Goal: Register for event/course

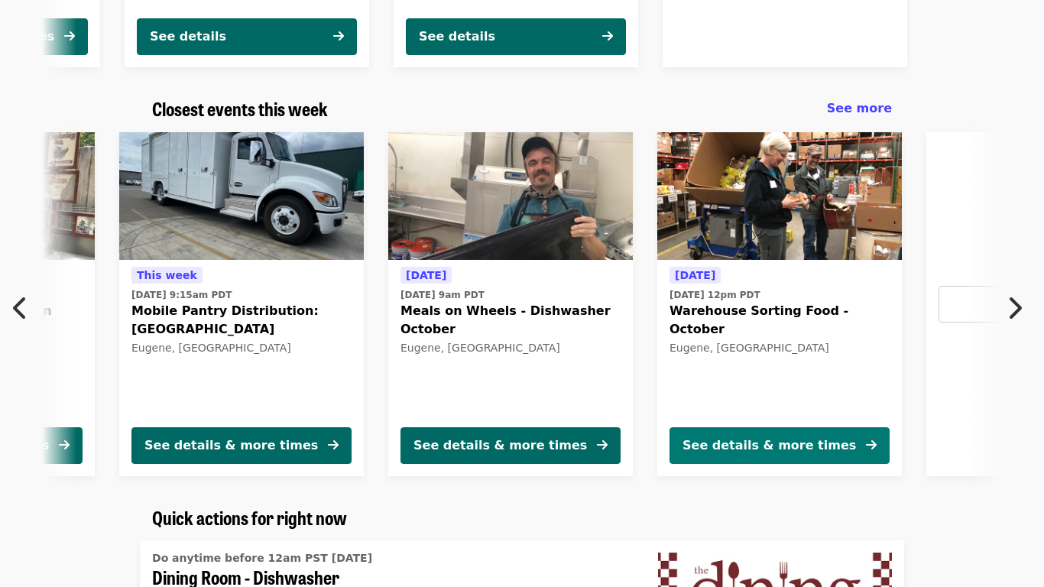
scroll to position [0, 822]
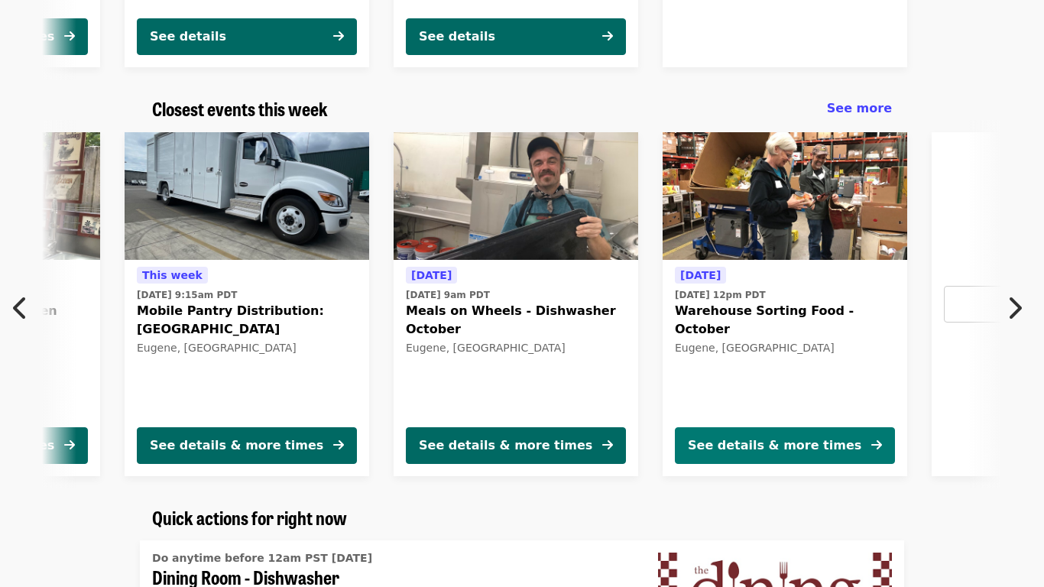
click at [808, 434] on button "See details & more times" at bounding box center [785, 445] width 220 height 37
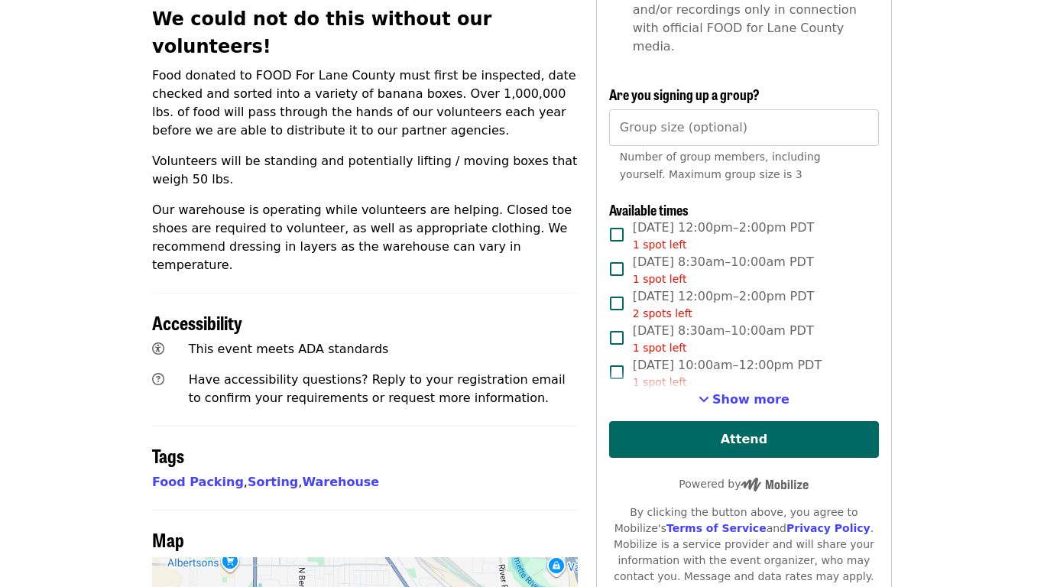
scroll to position [607, 0]
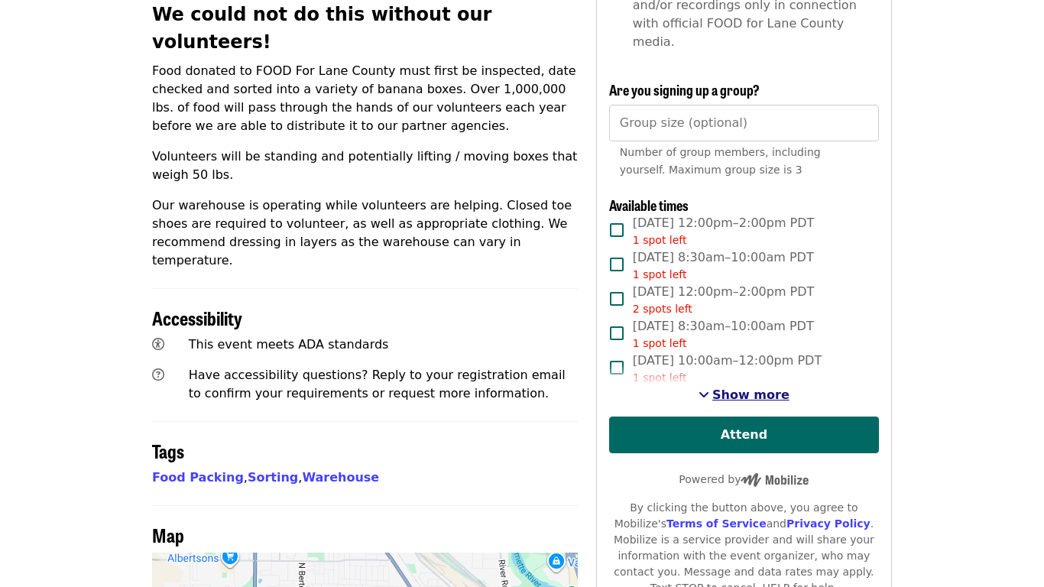
click at [724, 387] on span "Show more" at bounding box center [750, 394] width 77 height 15
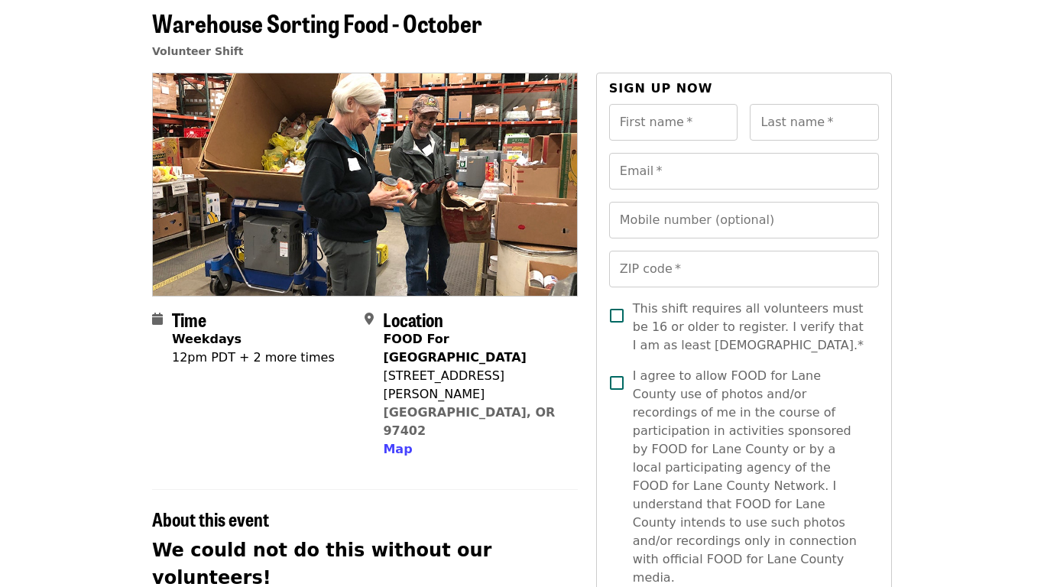
scroll to position [0, 0]
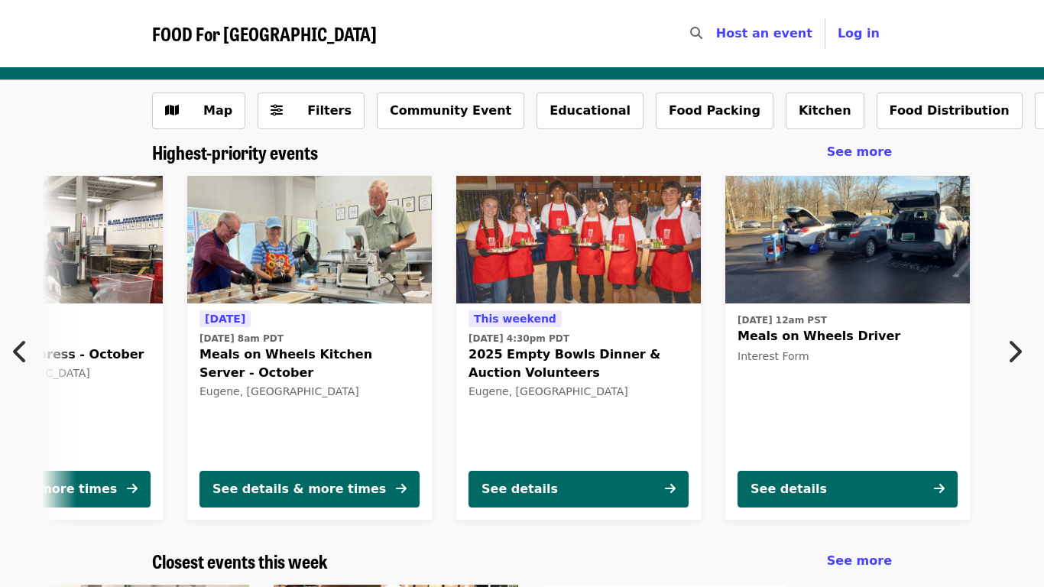
scroll to position [0, 673]
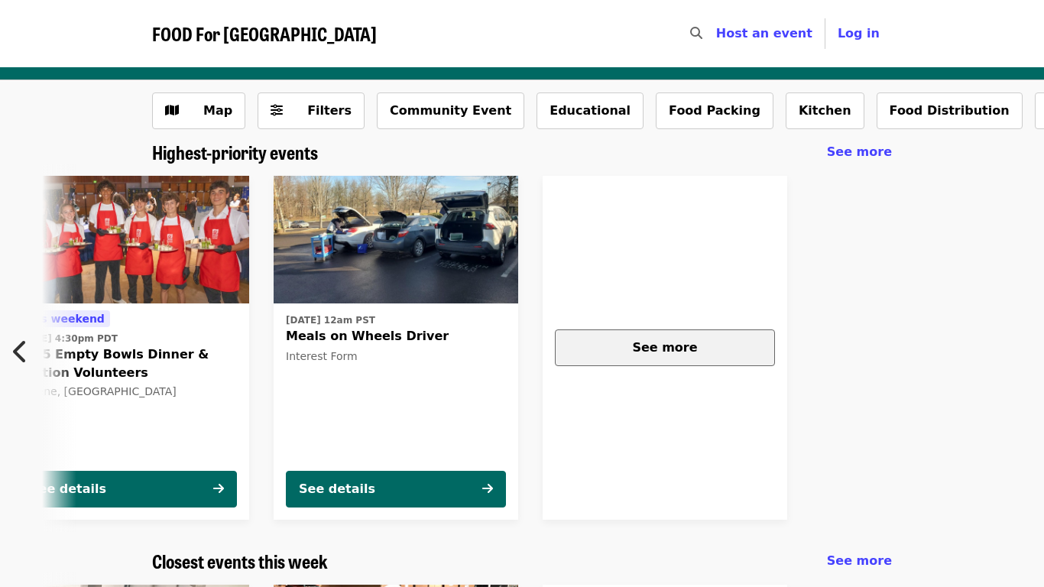
click at [679, 340] on span "See more" at bounding box center [664, 347] width 65 height 15
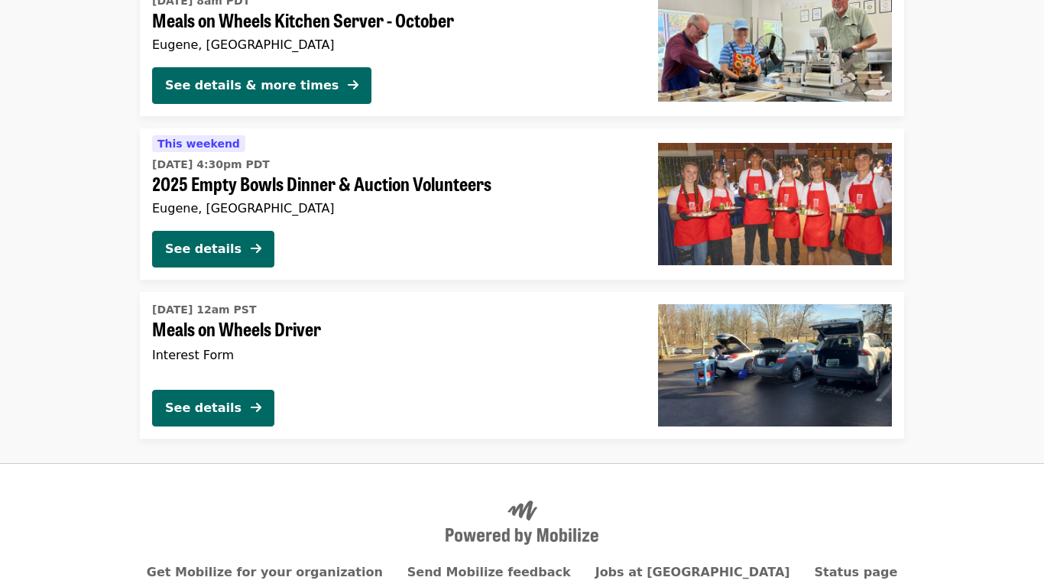
scroll to position [447, 0]
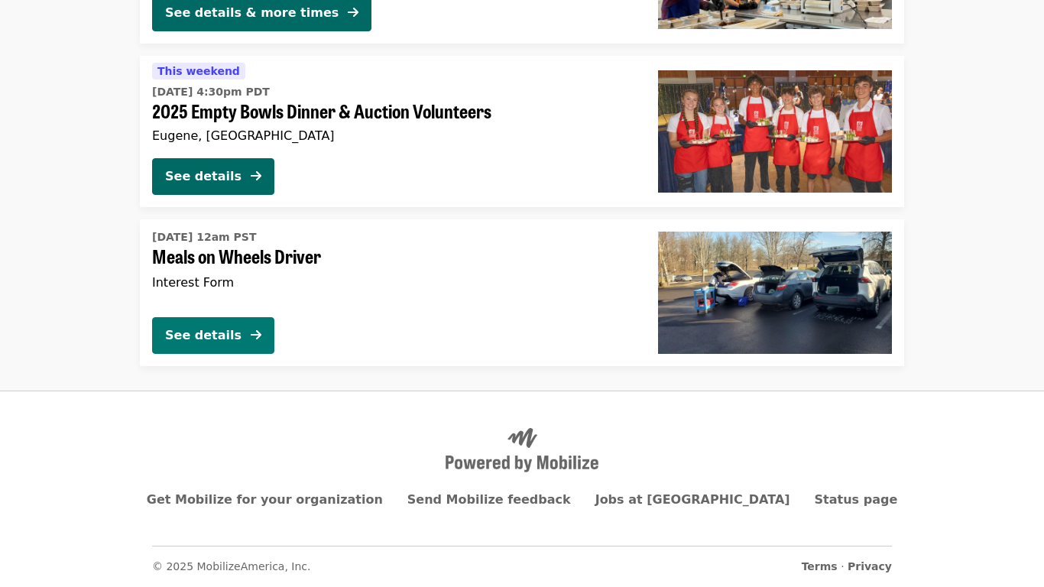
click at [242, 330] on button "See details" at bounding box center [213, 335] width 122 height 37
